Goal: Task Accomplishment & Management: Use online tool/utility

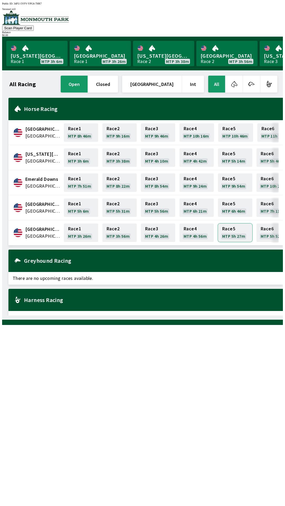
click at [233, 229] on link "Race 5 MTP 5h 27m" at bounding box center [235, 232] width 34 height 18
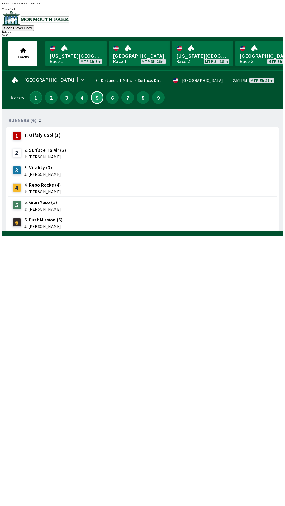
click at [33, 97] on button "1" at bounding box center [36, 97] width 13 height 13
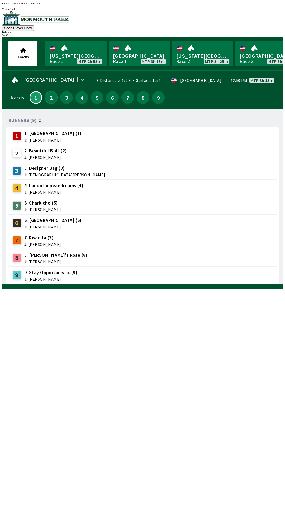
click at [49, 94] on button "2" at bounding box center [51, 97] width 13 height 13
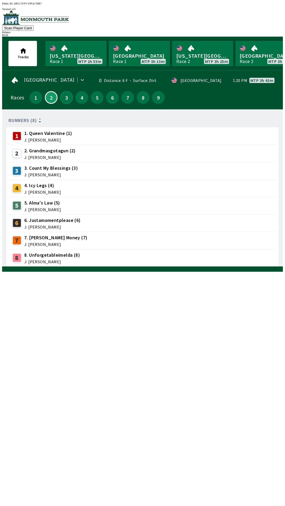
click at [65, 92] on button "3" at bounding box center [66, 97] width 13 height 13
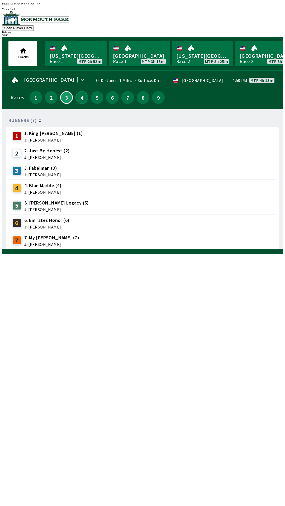
click at [78, 97] on button "4" at bounding box center [81, 97] width 13 height 13
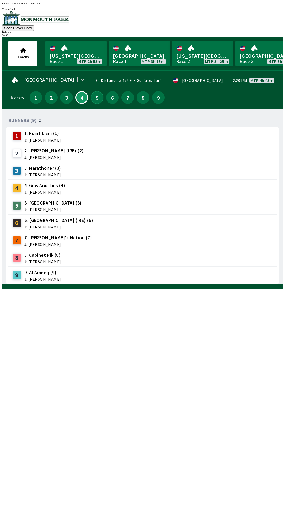
click at [93, 94] on button "5" at bounding box center [97, 97] width 13 height 13
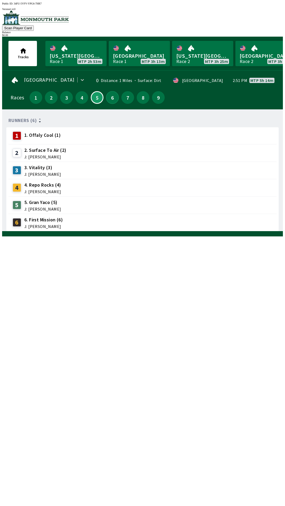
click at [111, 92] on button "6" at bounding box center [112, 97] width 13 height 13
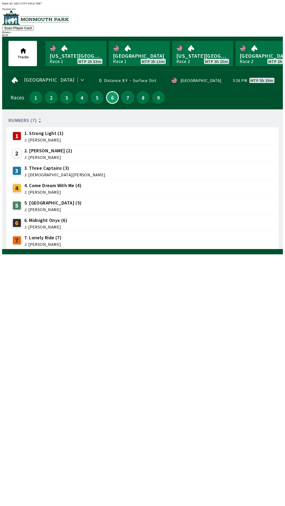
click at [127, 97] on button "7" at bounding box center [127, 97] width 13 height 13
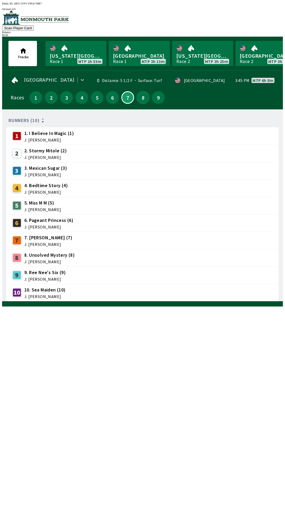
click at [141, 94] on button "8" at bounding box center [142, 97] width 13 height 13
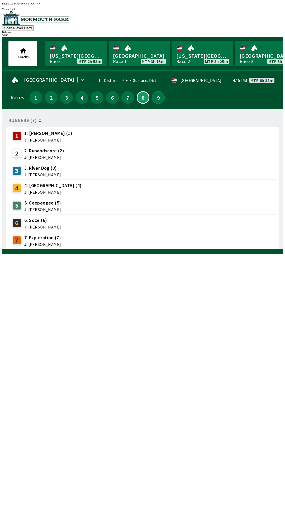
click at [157, 92] on button "9" at bounding box center [158, 97] width 13 height 13
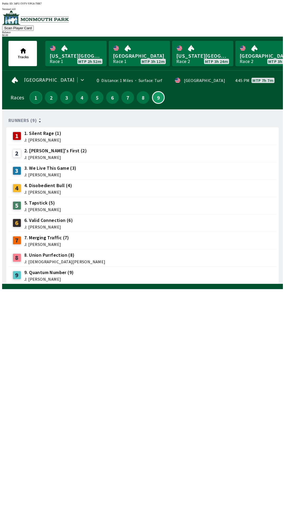
click at [36, 97] on button "1" at bounding box center [36, 97] width 13 height 13
